Goal: Task Accomplishment & Management: Manage account settings

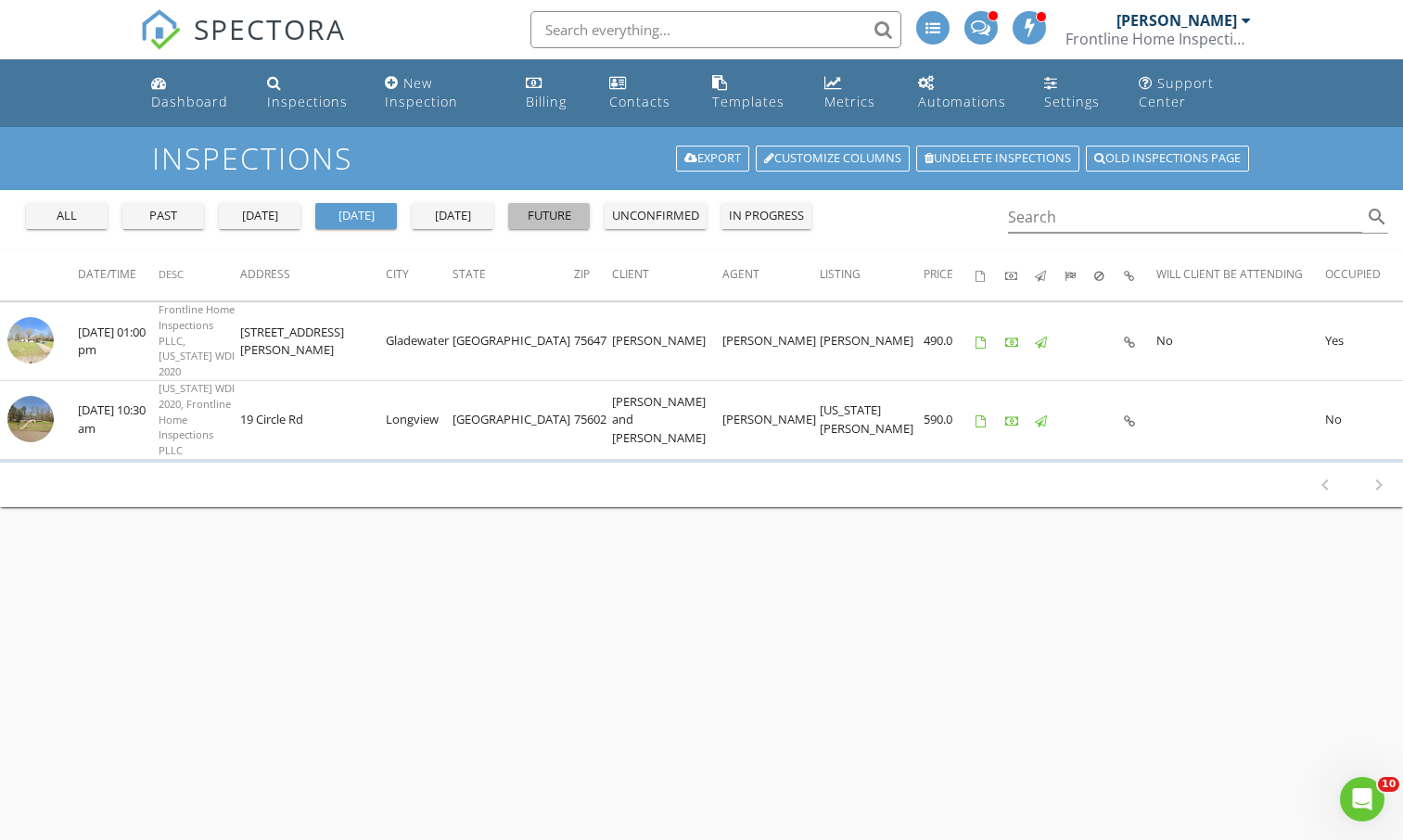
click at [520, 218] on div "future" at bounding box center [549, 215] width 67 height 19
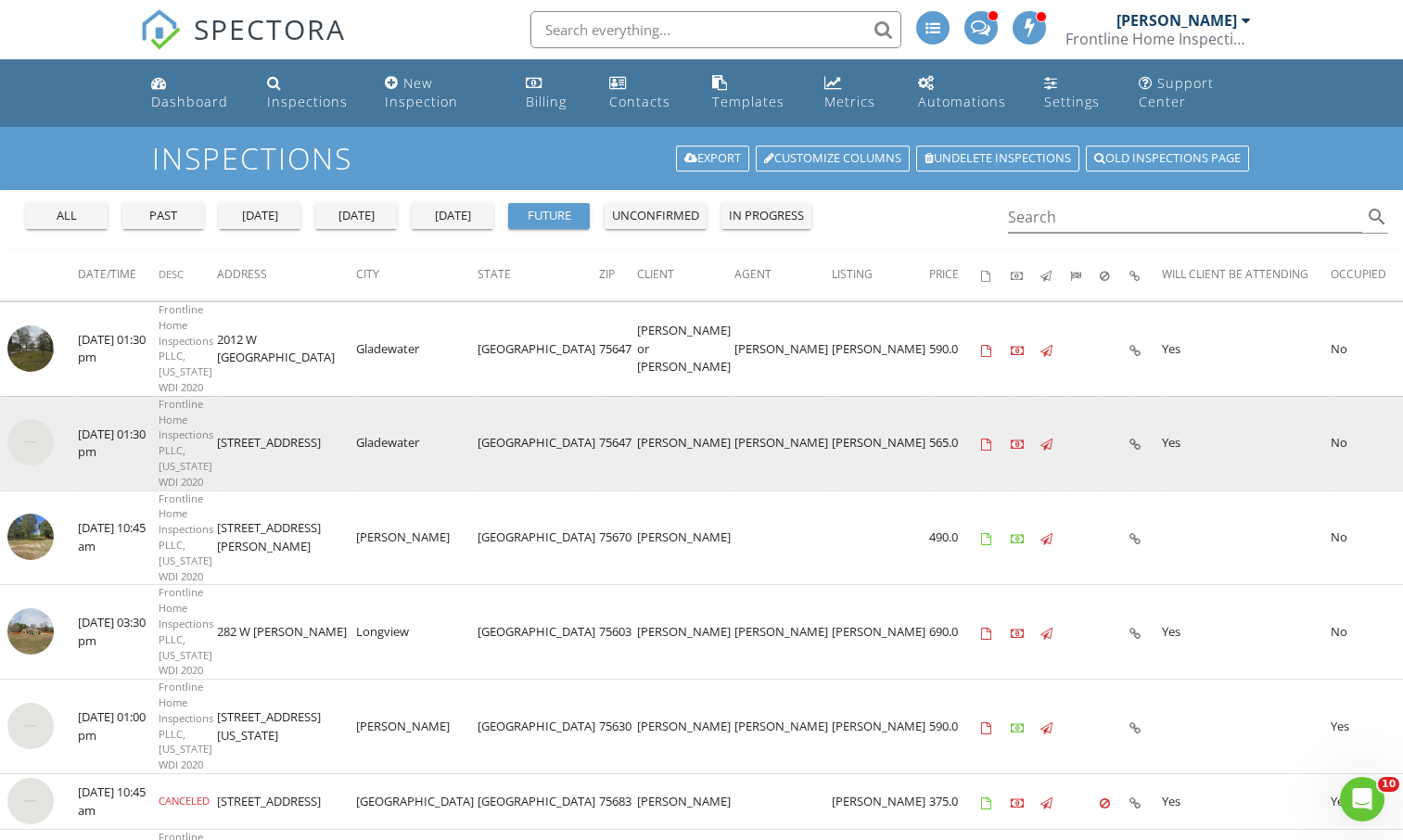
click at [27, 419] on img at bounding box center [30, 441] width 46 height 46
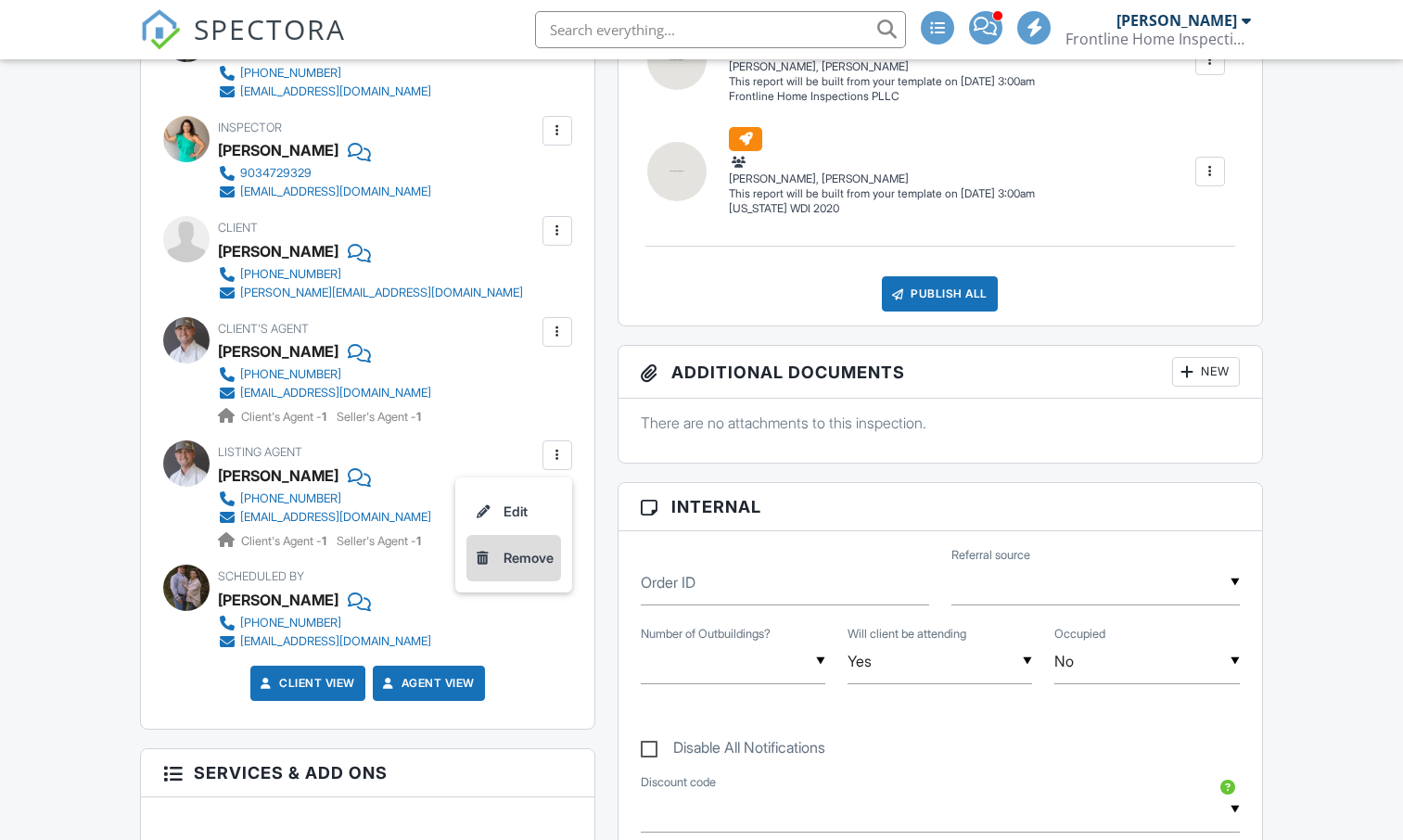
click at [513, 557] on li "Remove" at bounding box center [514, 557] width 95 height 46
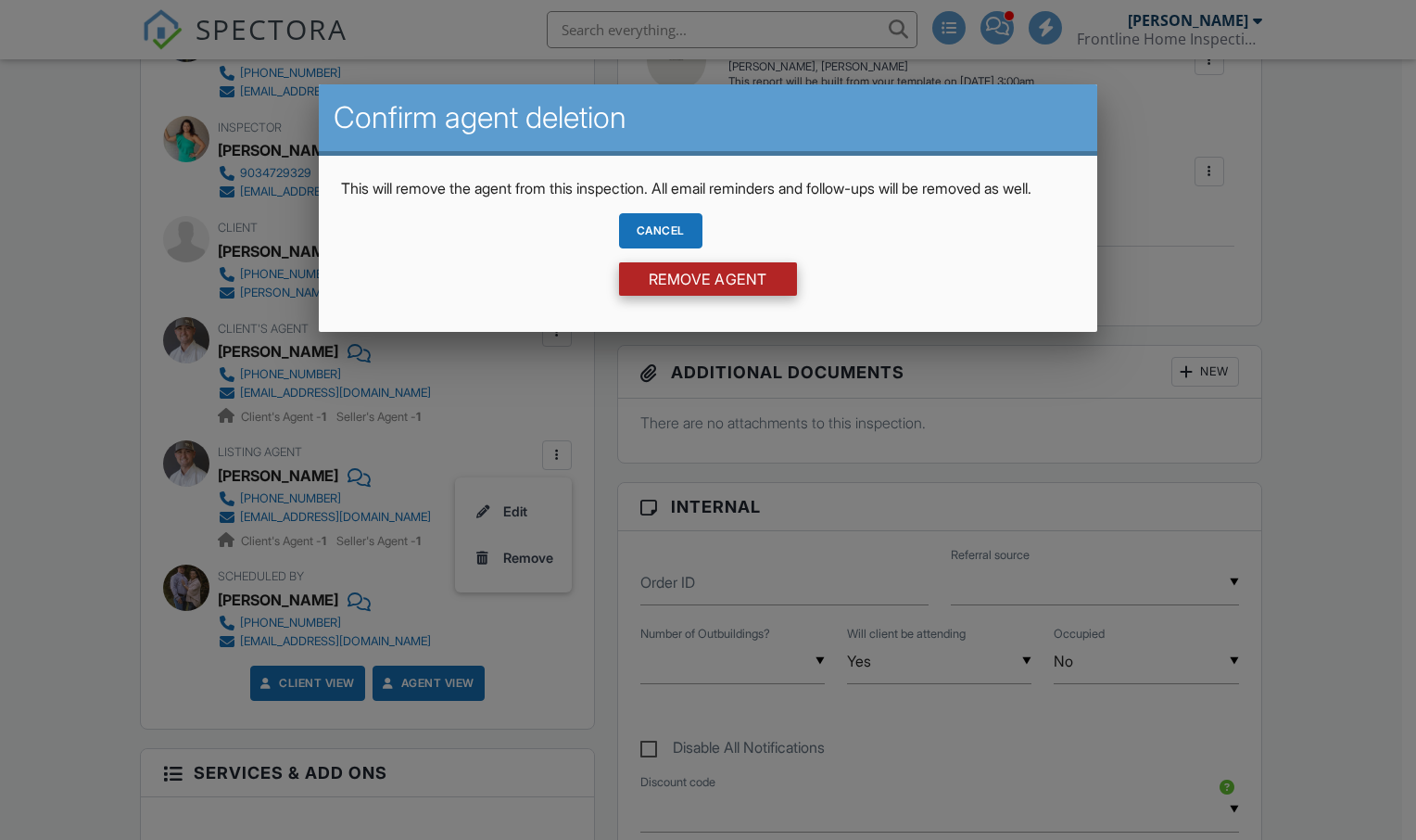
click at [666, 293] on input "Remove Agent" at bounding box center [708, 279] width 178 height 33
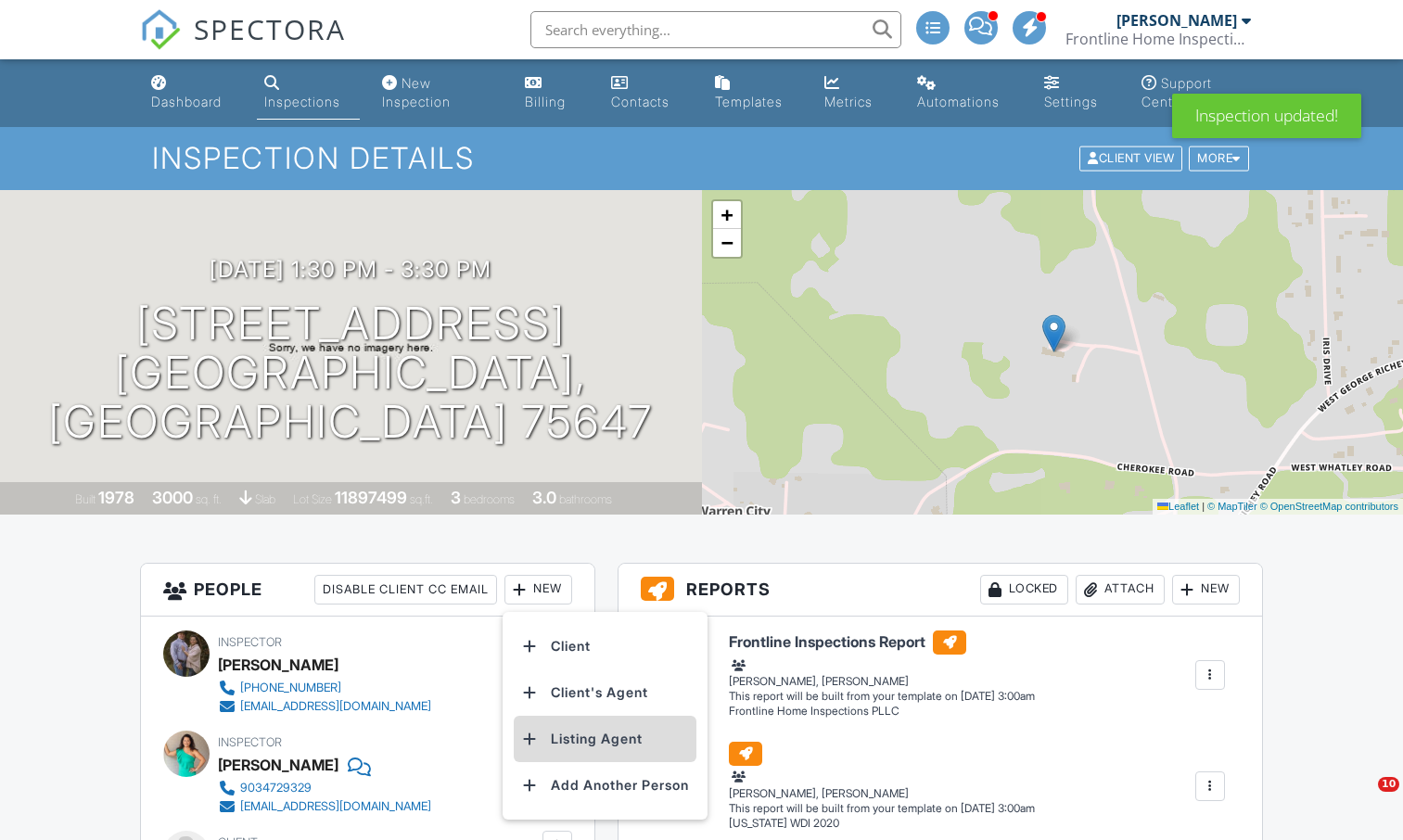
click at [606, 737] on li "Listing Agent" at bounding box center [605, 738] width 183 height 46
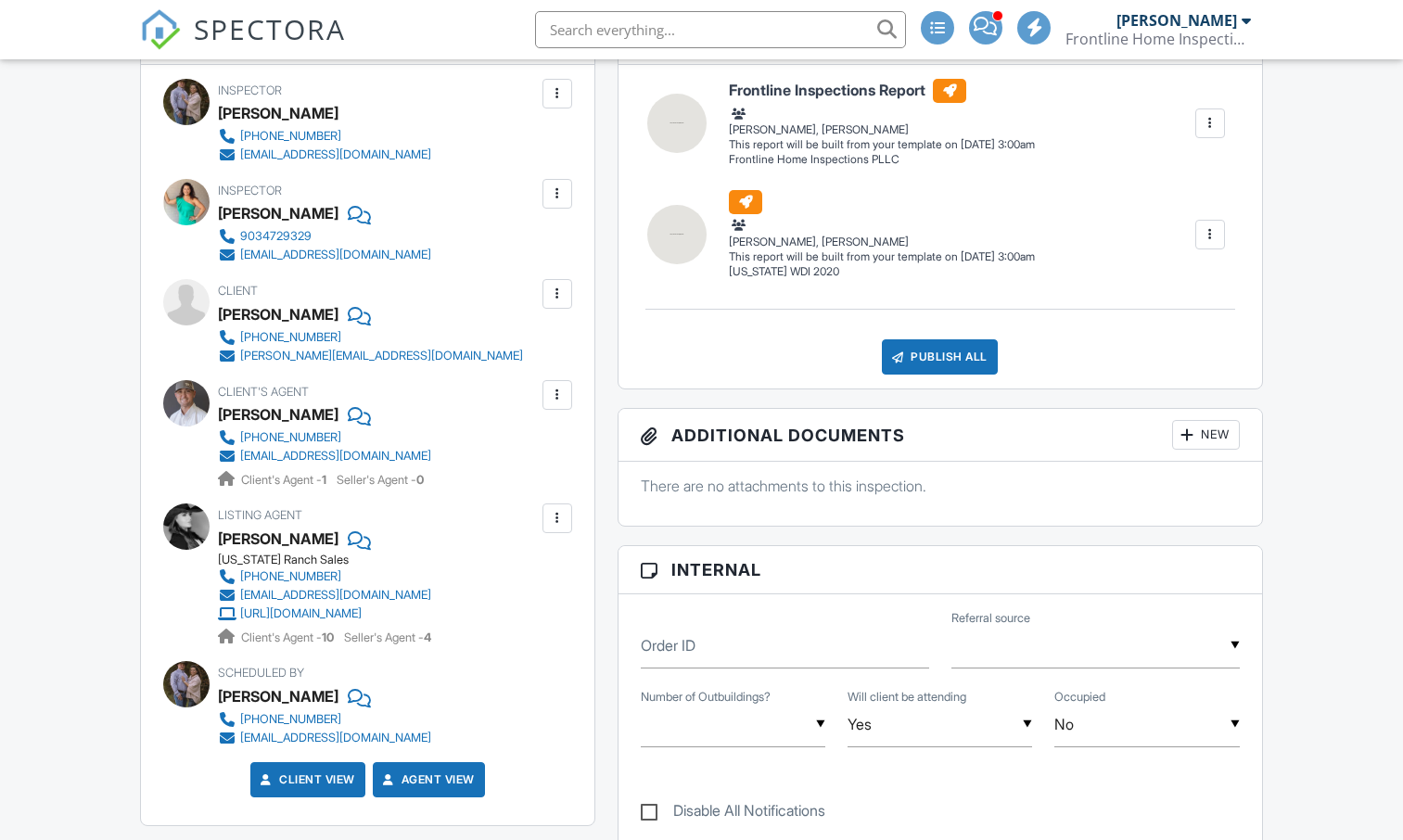
scroll to position [534, 0]
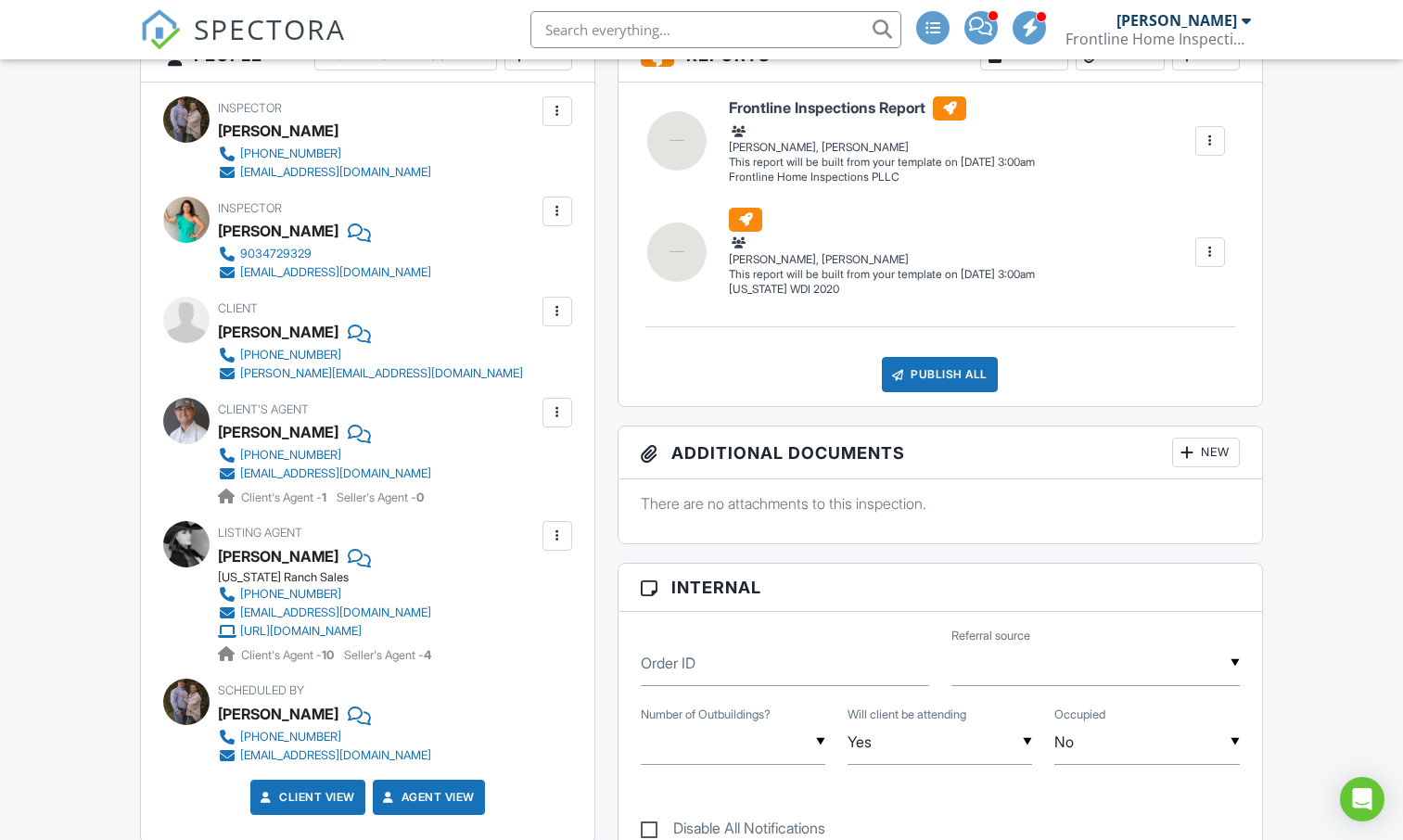
click at [347, 431] on div at bounding box center [356, 431] width 19 height 27
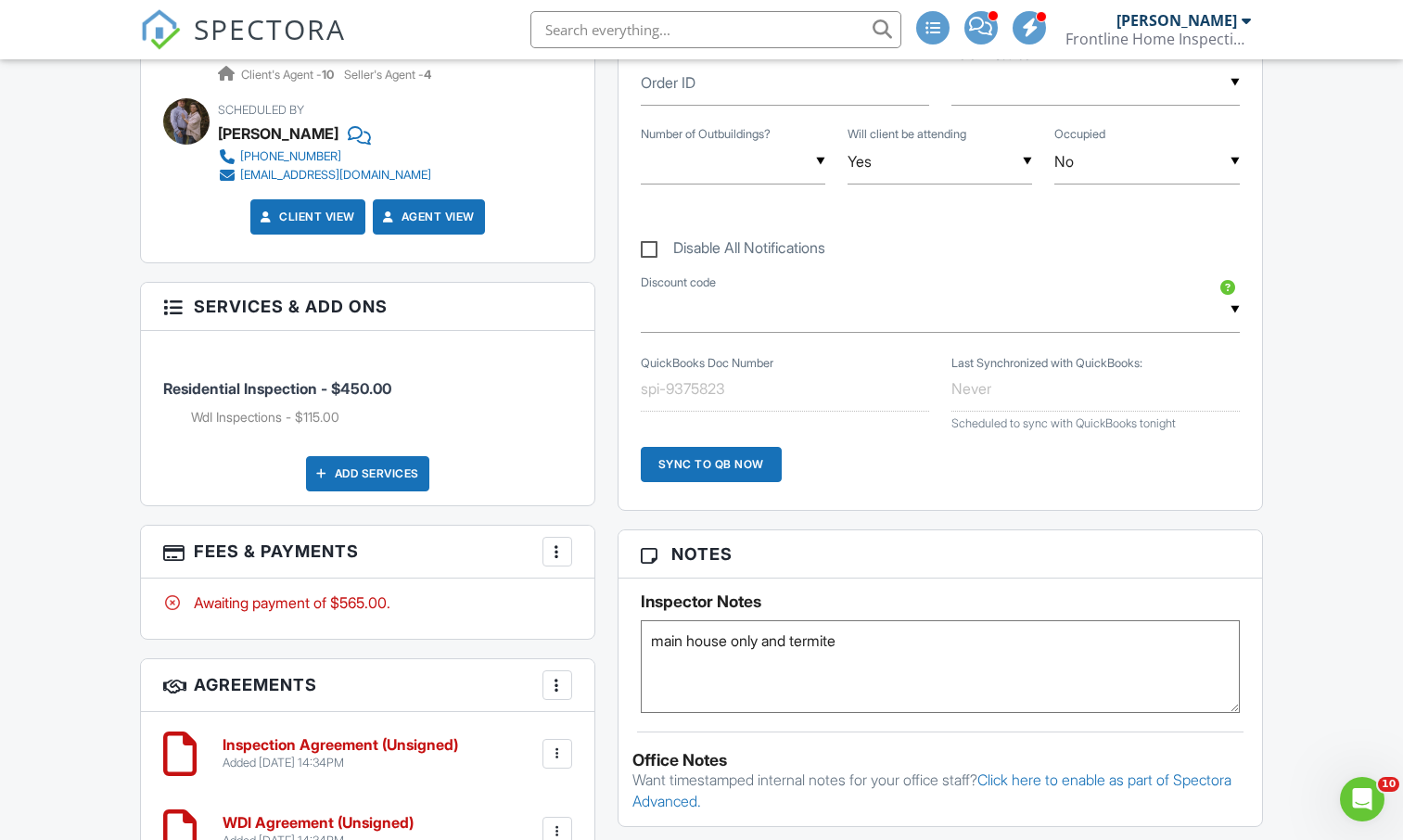
scroll to position [1119, 0]
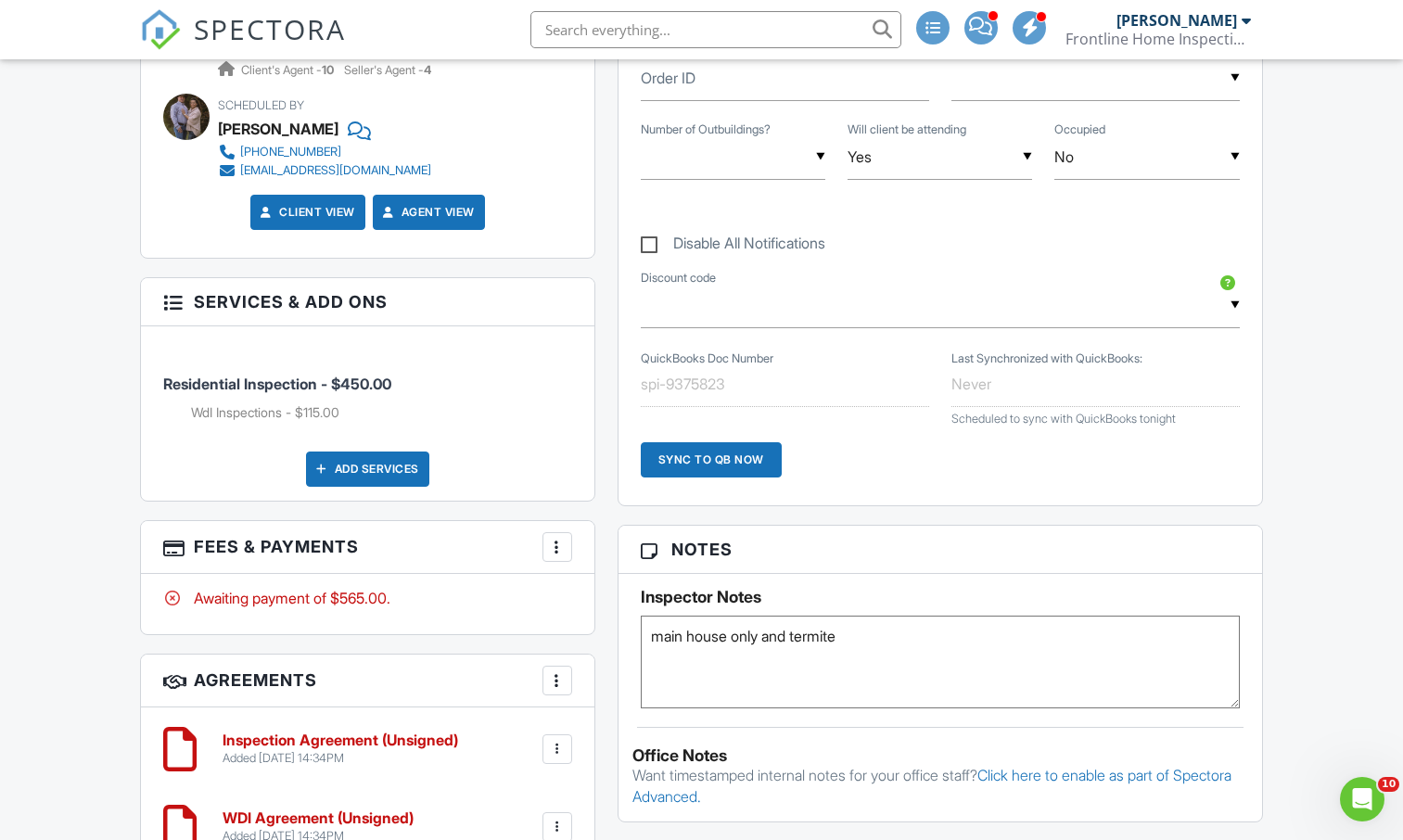
click at [880, 647] on textarea "main house only and termite" at bounding box center [940, 661] width 599 height 93
paste textarea "Lockbox on door. 5636 is door code -2121 is the shop. 2006 is gate code I belie…"
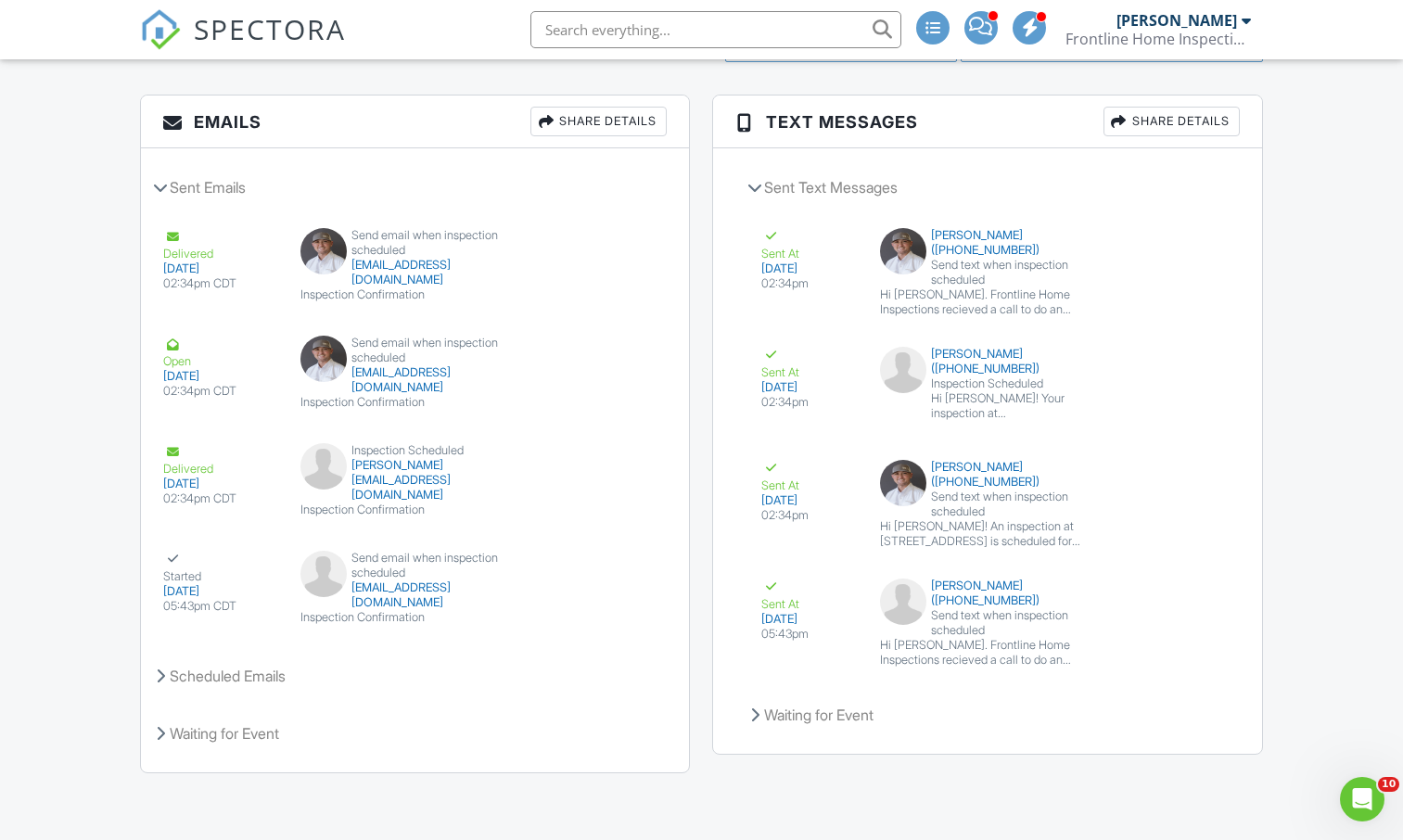
scroll to position [2513, 0]
type textarea "main house only and termite Lockbox on door. 5636 is door code -2121 is the sho…"
